Goal: Information Seeking & Learning: Learn about a topic

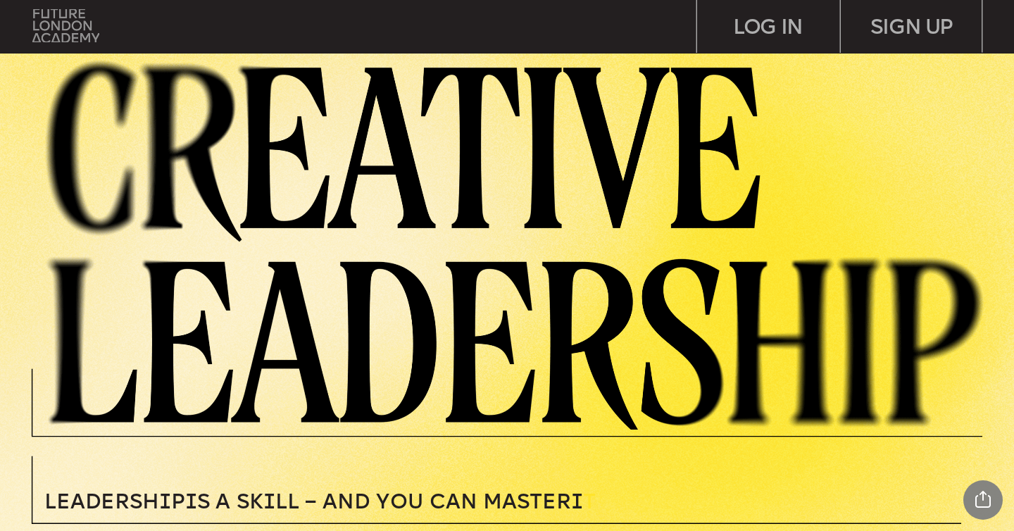
click at [69, 15] on img at bounding box center [65, 26] width 66 height 34
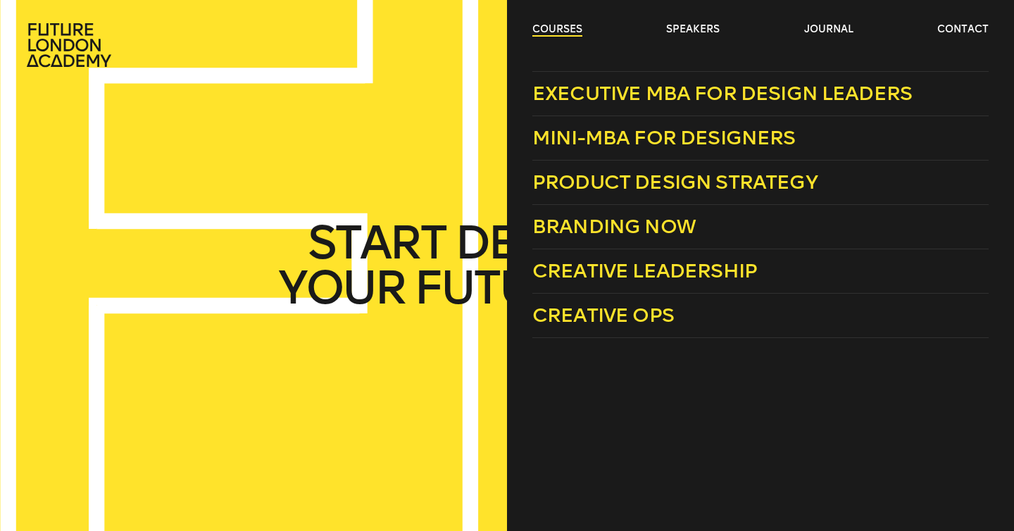
click at [541, 32] on link "courses" at bounding box center [557, 30] width 50 height 14
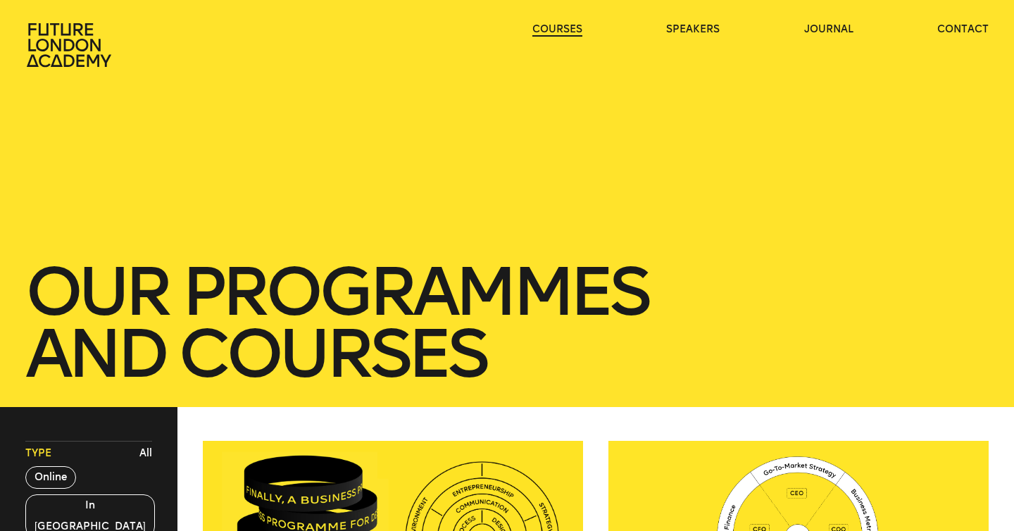
click at [541, 32] on link "courses" at bounding box center [557, 30] width 50 height 14
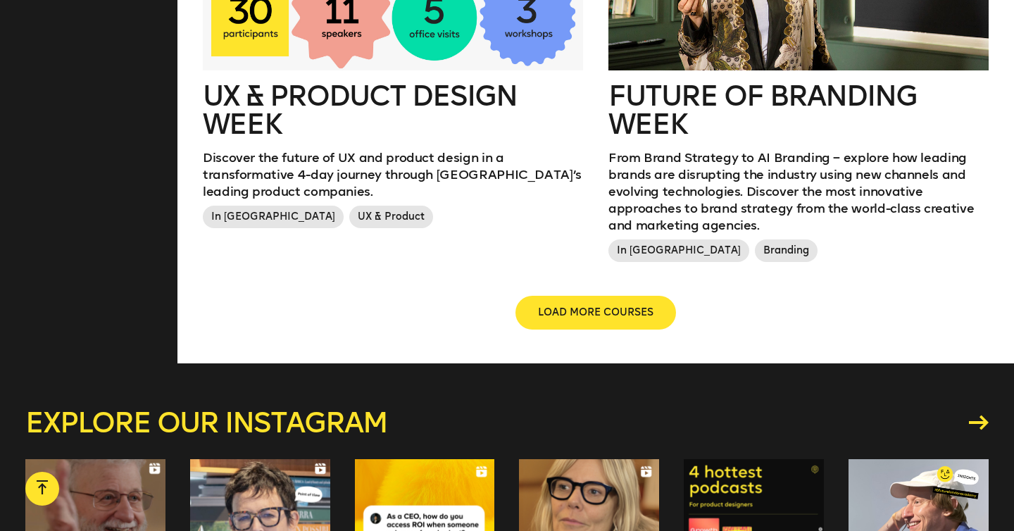
scroll to position [1759, 0]
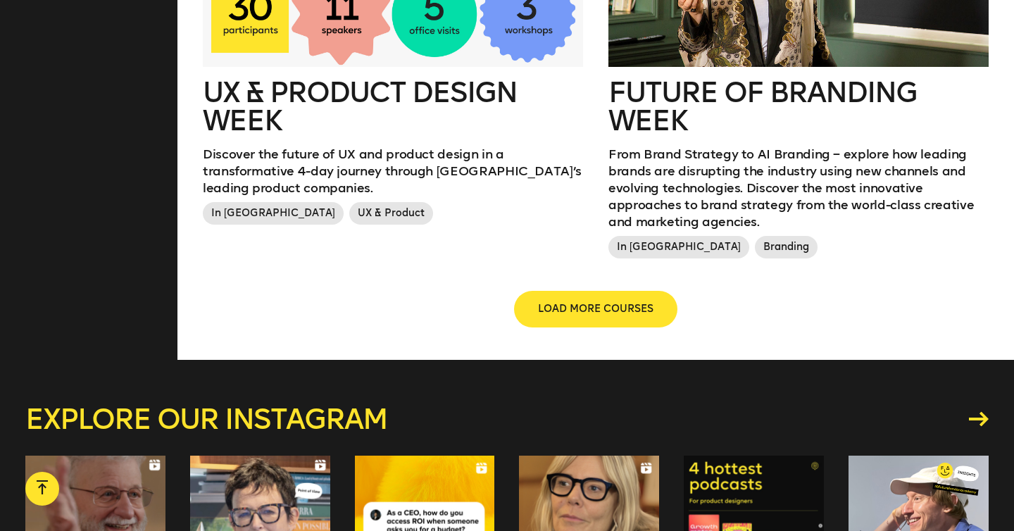
click at [591, 302] on span "LOAD MORE COURSES" at bounding box center [595, 309] width 115 height 14
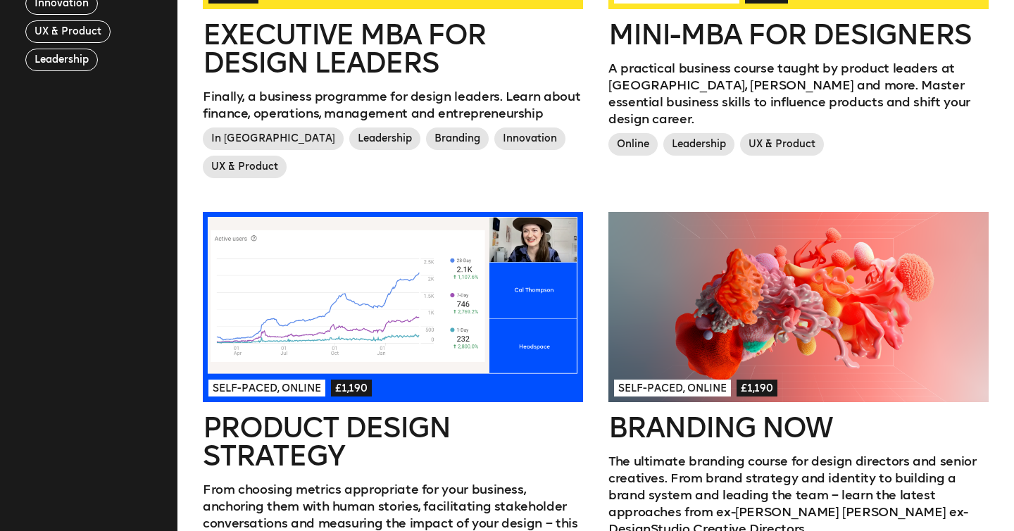
scroll to position [657, 0]
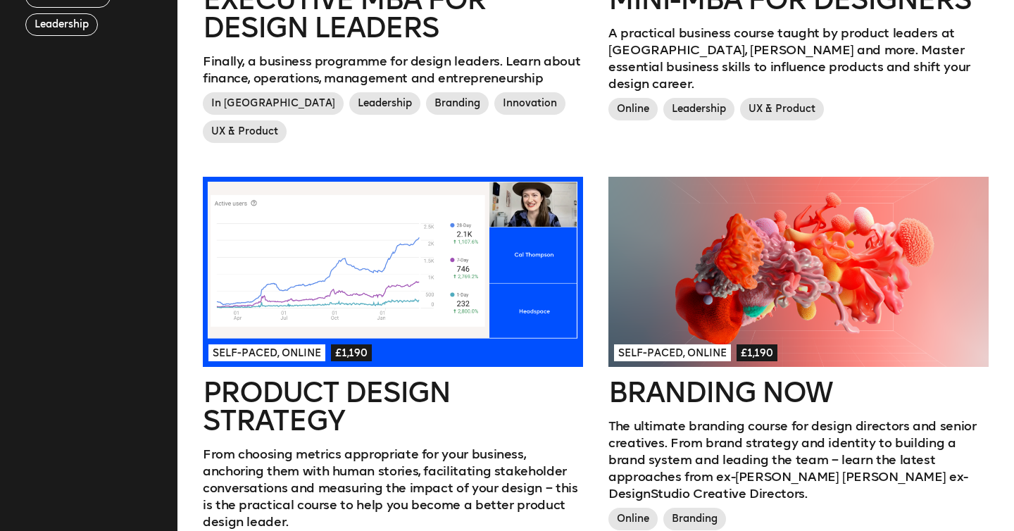
click at [486, 253] on div at bounding box center [393, 272] width 380 height 190
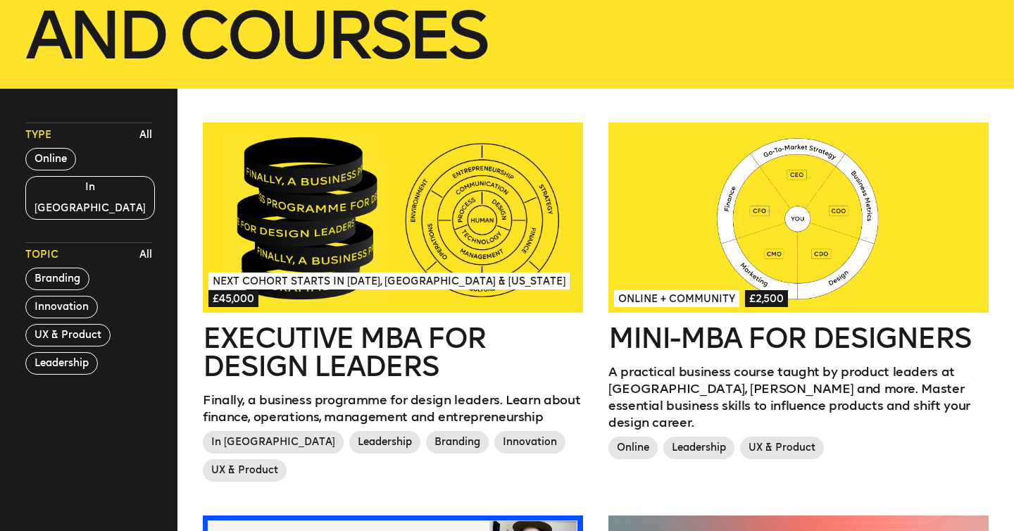
scroll to position [398, 0]
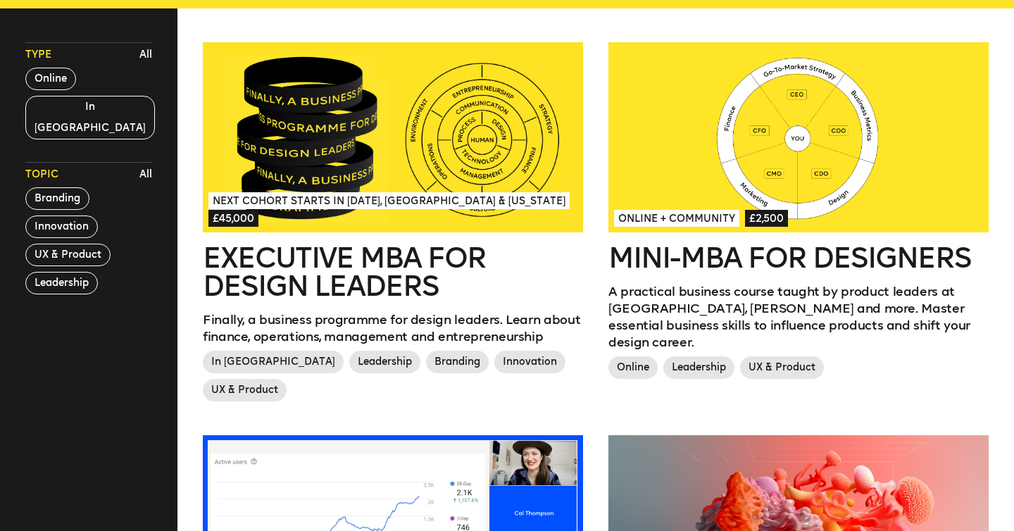
click at [775, 174] on div at bounding box center [798, 137] width 380 height 190
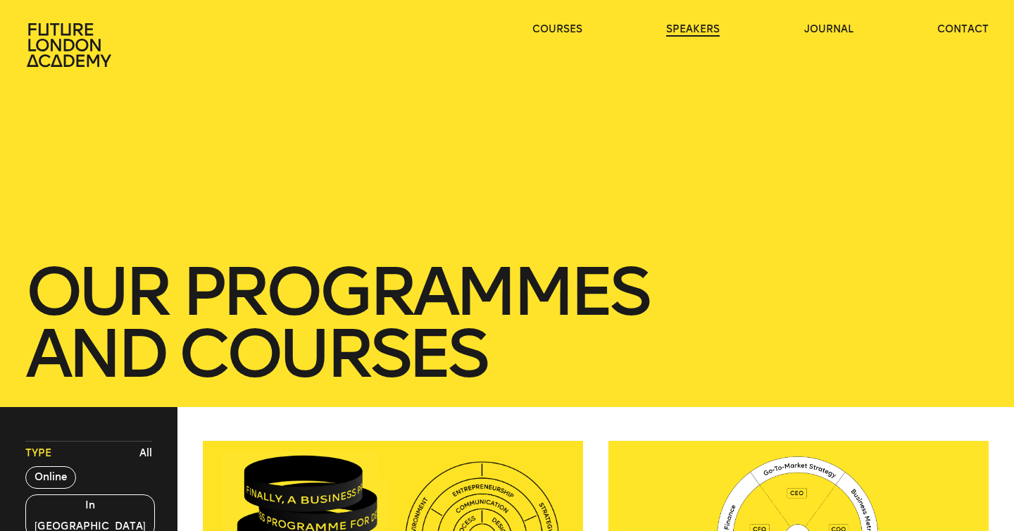
click at [696, 32] on link "speakers" at bounding box center [693, 30] width 54 height 14
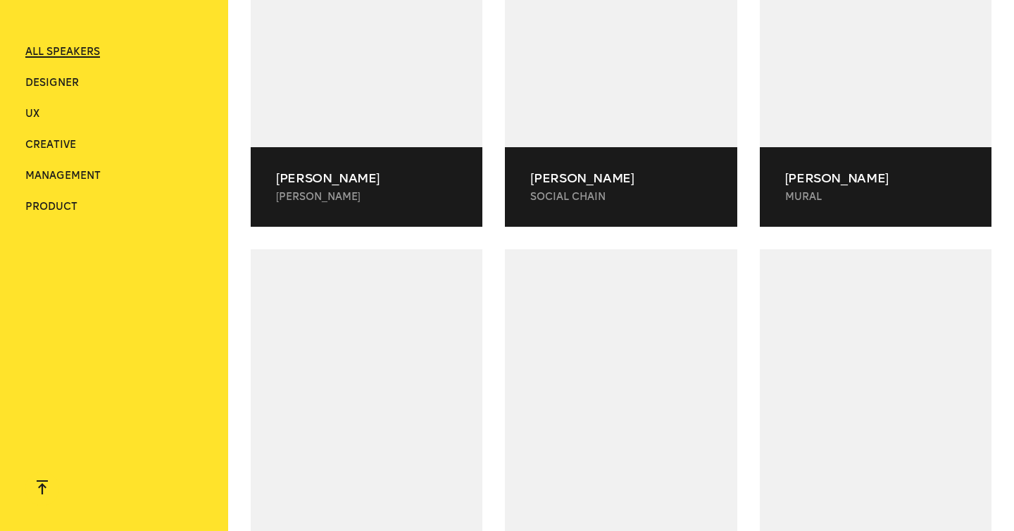
scroll to position [25216, 0]
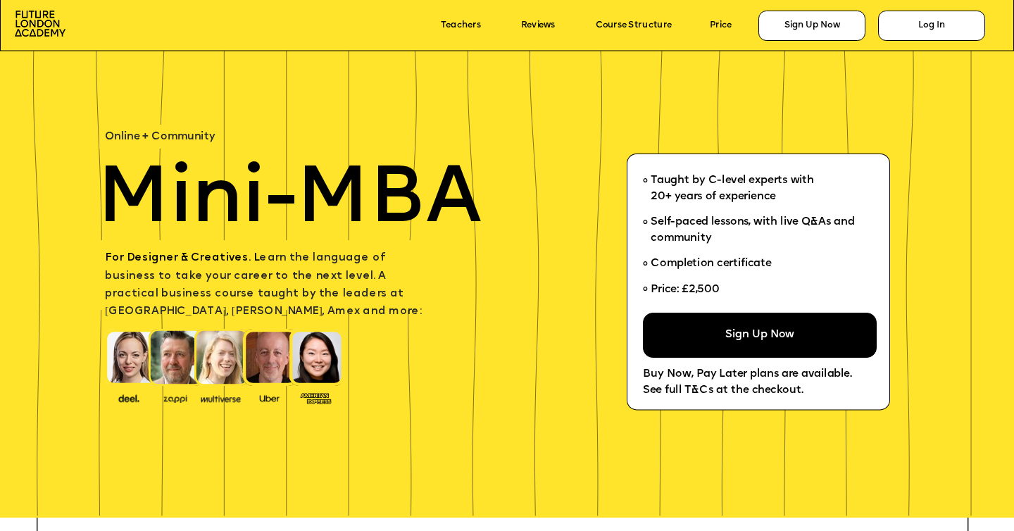
scroll to position [45, 0]
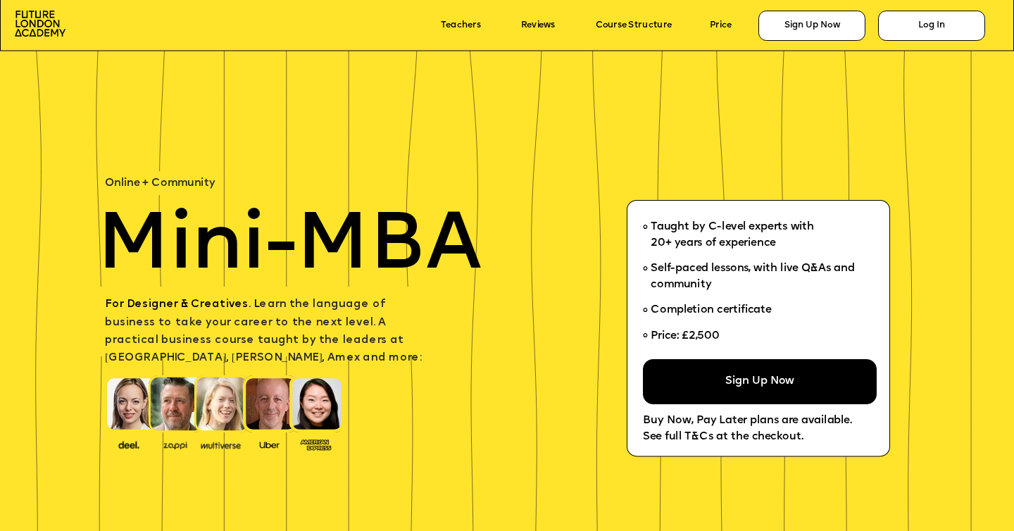
scroll to position [7812, 0]
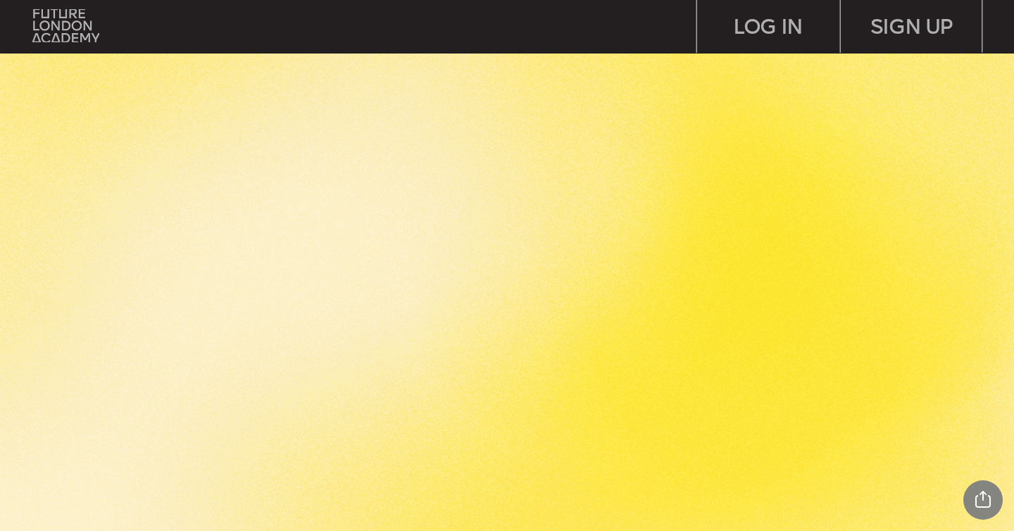
scroll to position [2473, 0]
